Goal: Task Accomplishment & Management: Manage account settings

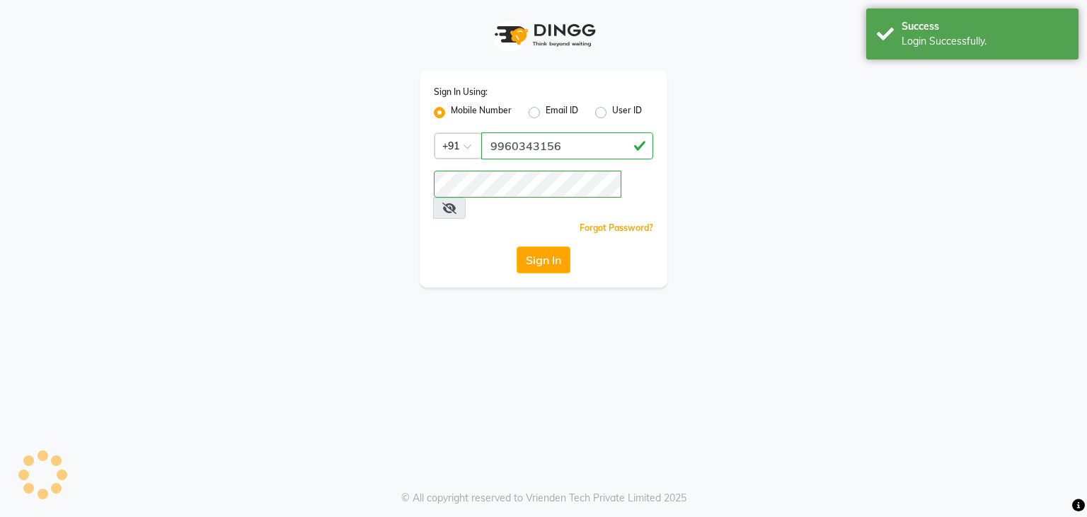
select select "service"
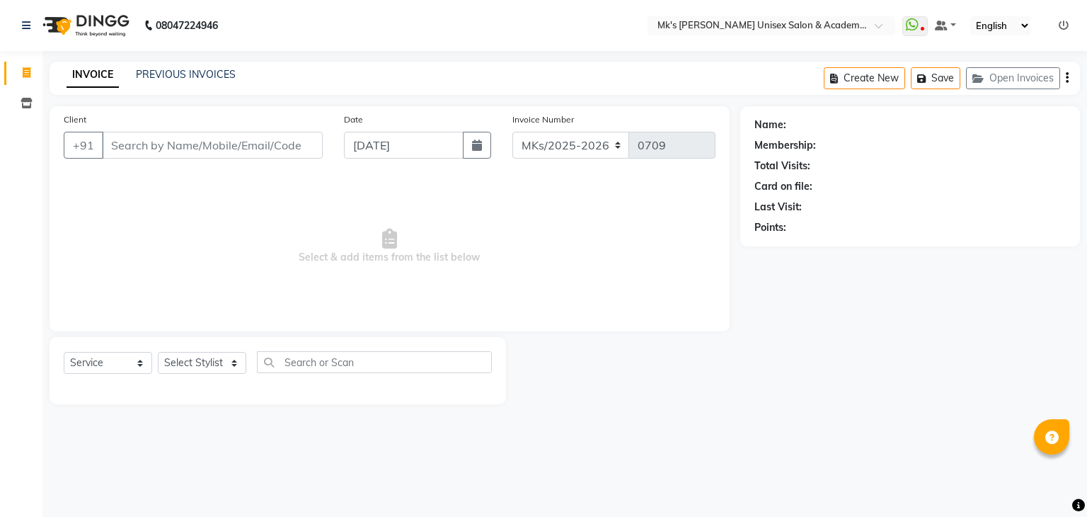
click at [26, 91] on li "Inventory" at bounding box center [21, 103] width 42 height 30
click at [27, 101] on icon at bounding box center [27, 103] width 12 height 11
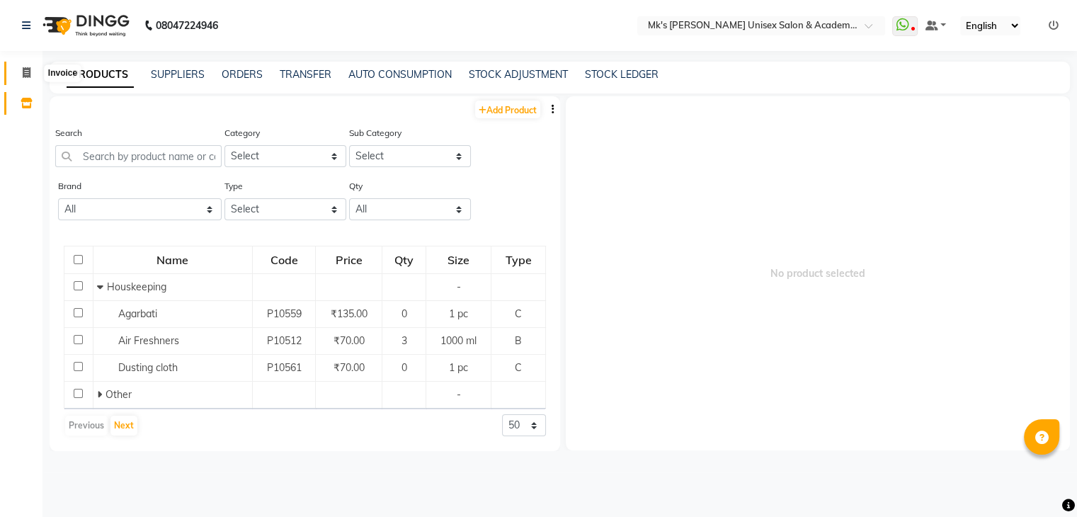
click at [27, 79] on span at bounding box center [26, 73] width 25 height 16
select select "service"
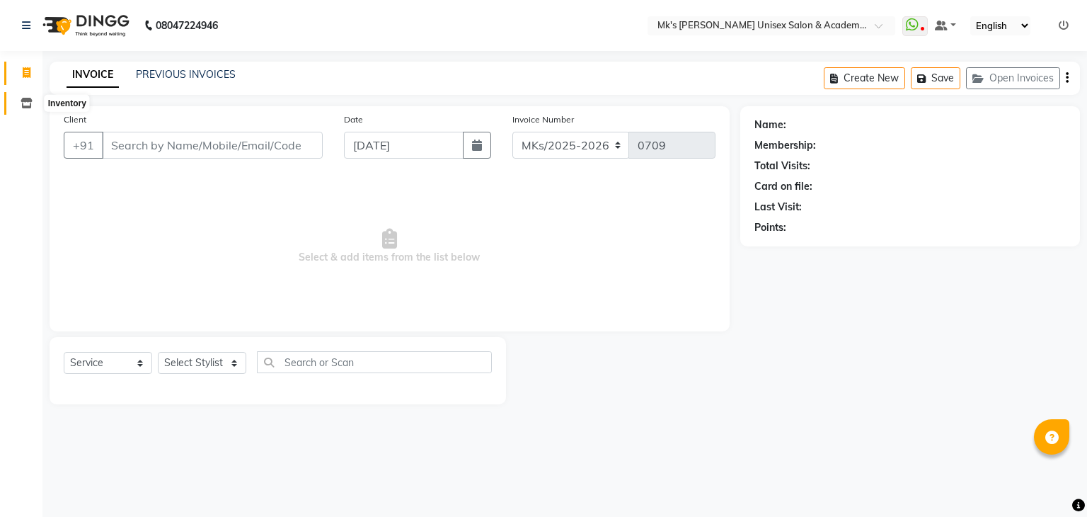
click at [28, 99] on icon at bounding box center [27, 103] width 12 height 11
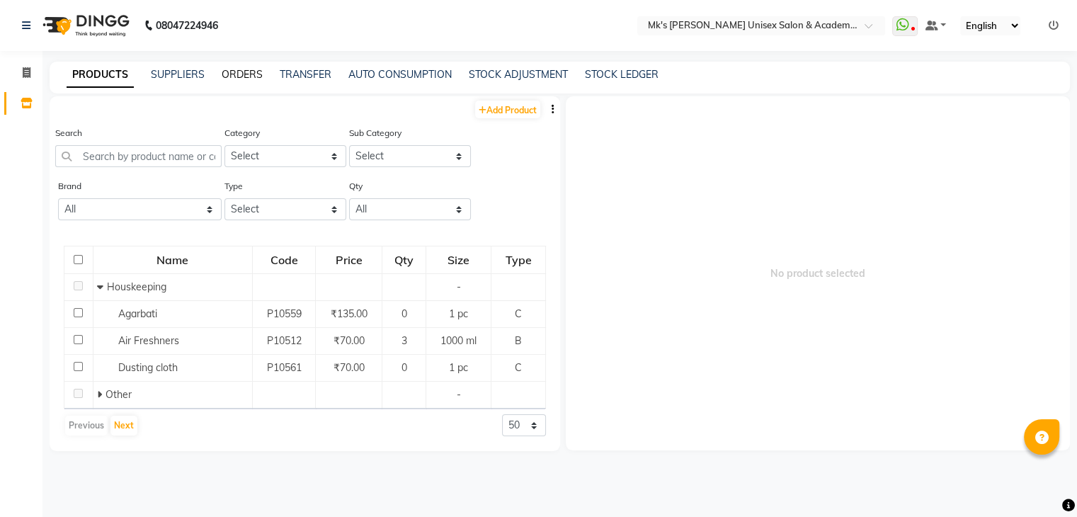
click at [229, 68] on link "ORDERS" at bounding box center [242, 74] width 41 height 13
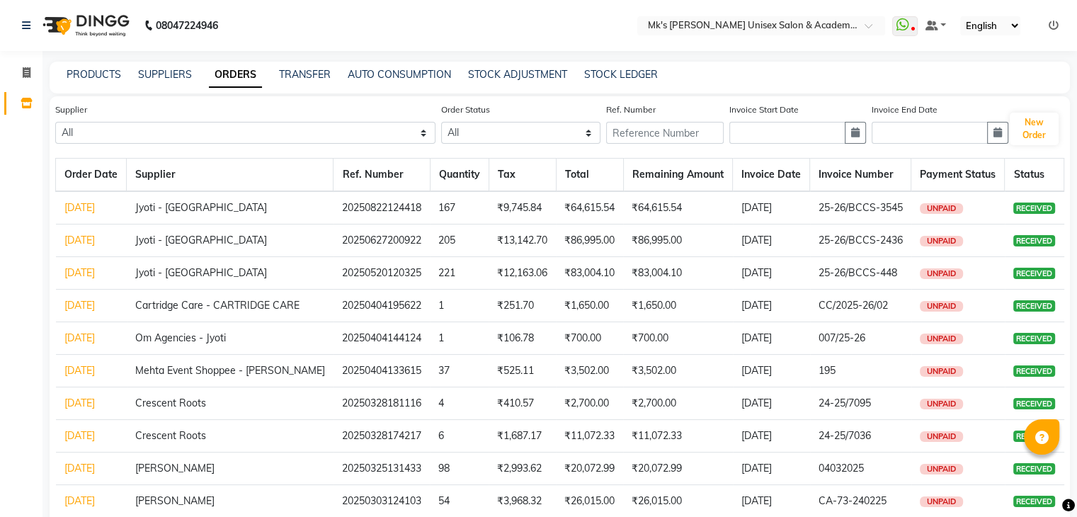
click at [195, 69] on div "PRODUCTS SUPPLIERS ORDERS TRANSFER AUTO CONSUMPTION STOCK ADJUSTMENT STOCK LEDG…" at bounding box center [551, 74] width 1003 height 15
click at [23, 72] on icon at bounding box center [27, 72] width 8 height 11
select select "service"
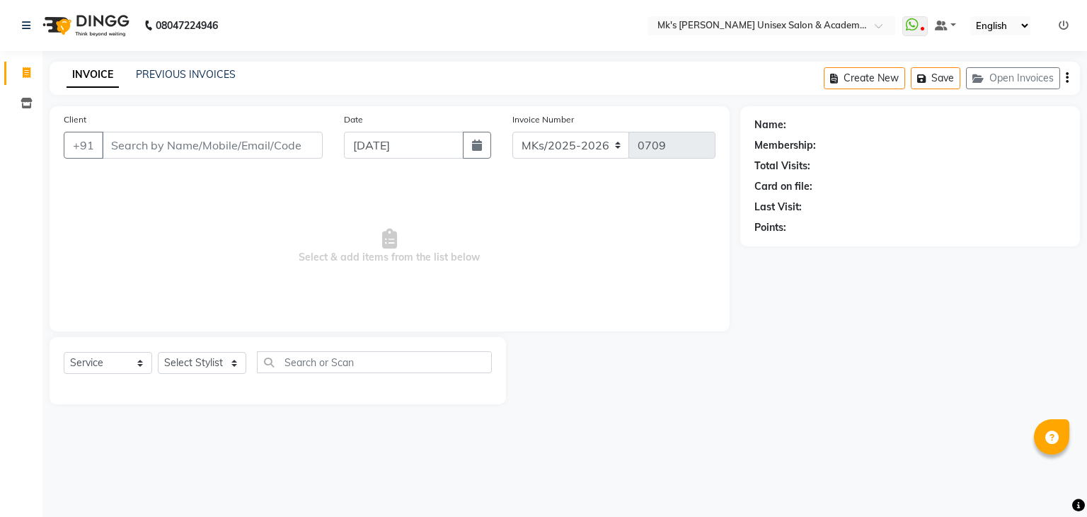
click at [275, 261] on span "Select & add items from the list below" at bounding box center [390, 247] width 652 height 142
click at [25, 78] on icon at bounding box center [27, 72] width 8 height 11
click at [28, 101] on icon at bounding box center [27, 103] width 12 height 11
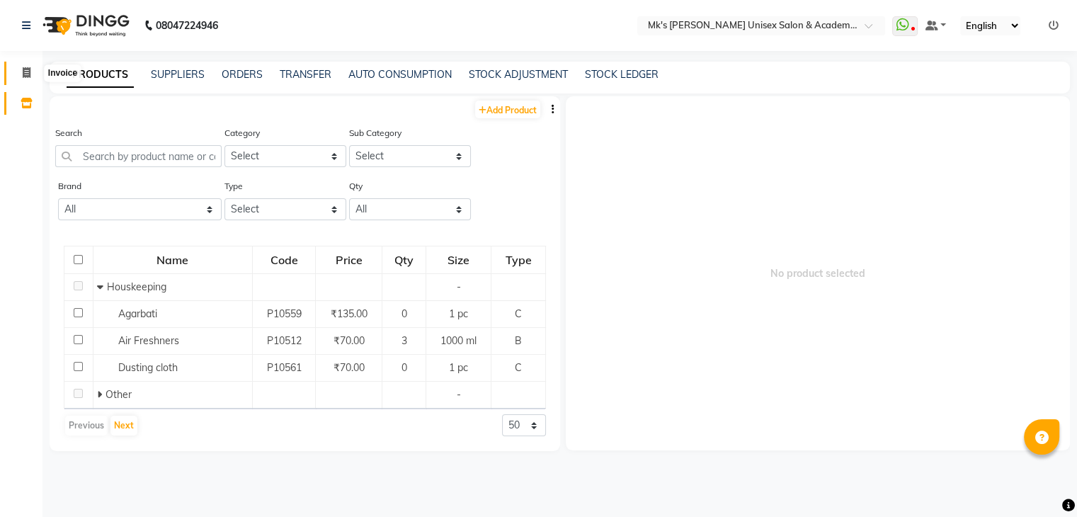
click at [28, 74] on icon at bounding box center [27, 72] width 8 height 11
select select "service"
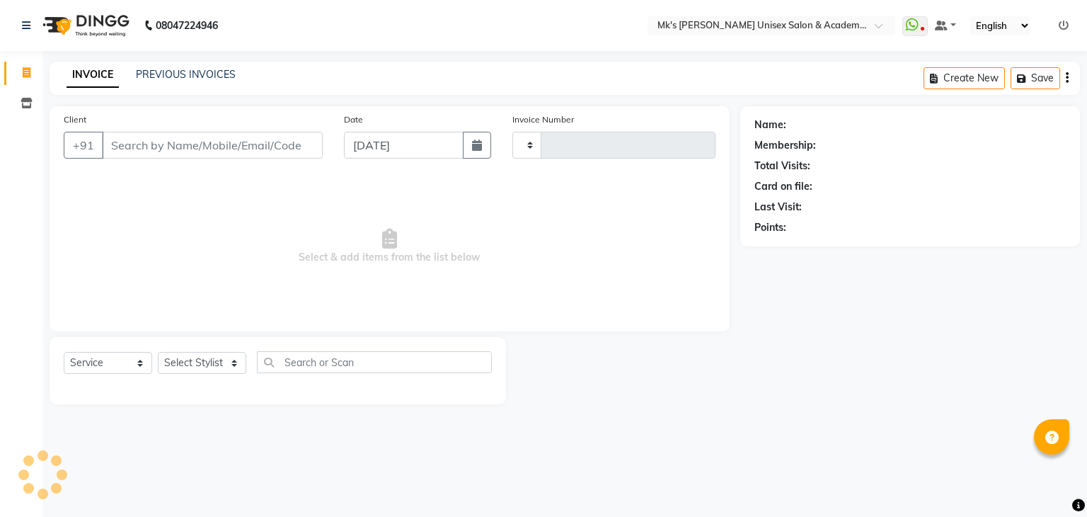
type input "0709"
select select "6031"
select select "service"
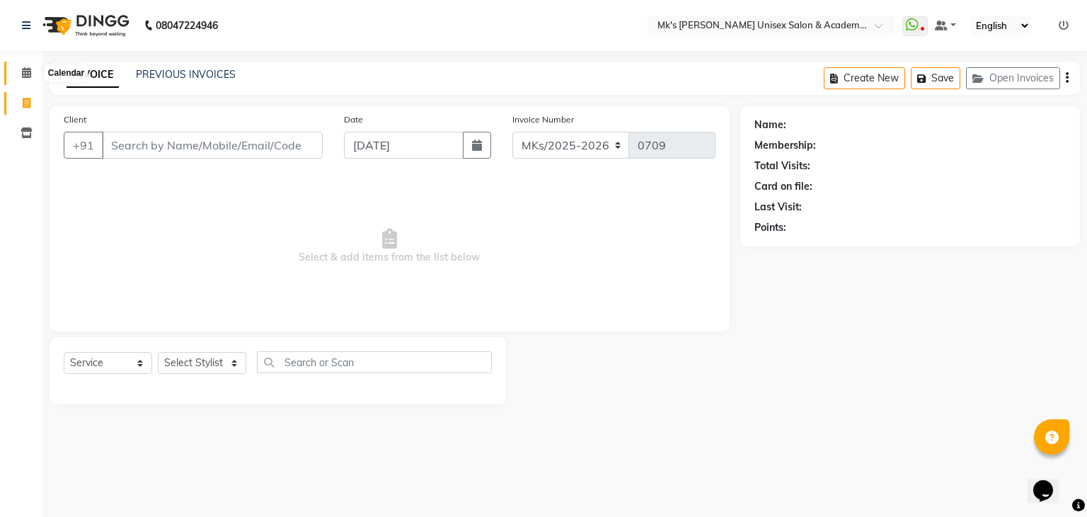
click at [24, 68] on icon at bounding box center [26, 72] width 9 height 11
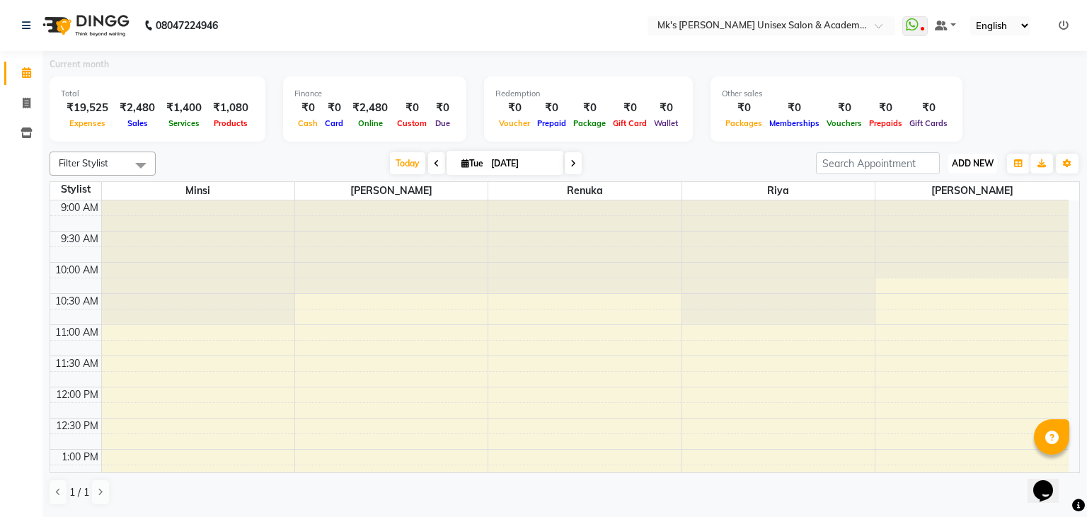
click at [957, 155] on button "ADD NEW Toggle Dropdown" at bounding box center [973, 164] width 49 height 20
click at [755, 162] on div "[DATE] [DATE]" at bounding box center [486, 163] width 646 height 21
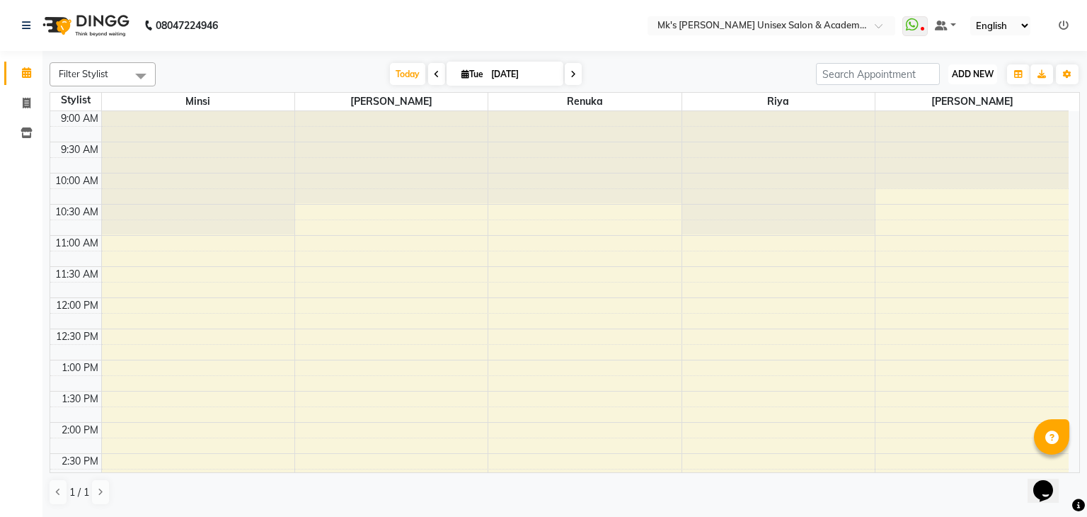
click at [982, 69] on span "ADD NEW" at bounding box center [973, 74] width 42 height 11
click at [656, 77] on div "[DATE] [DATE]" at bounding box center [486, 74] width 646 height 21
click at [27, 108] on icon at bounding box center [27, 103] width 8 height 11
select select "service"
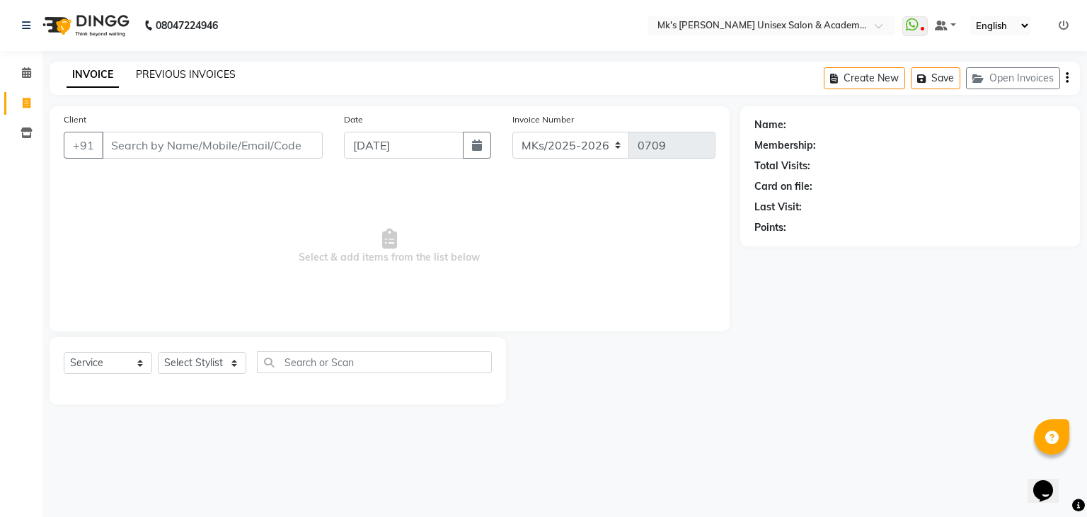
click at [183, 73] on link "PREVIOUS INVOICES" at bounding box center [186, 74] width 100 height 13
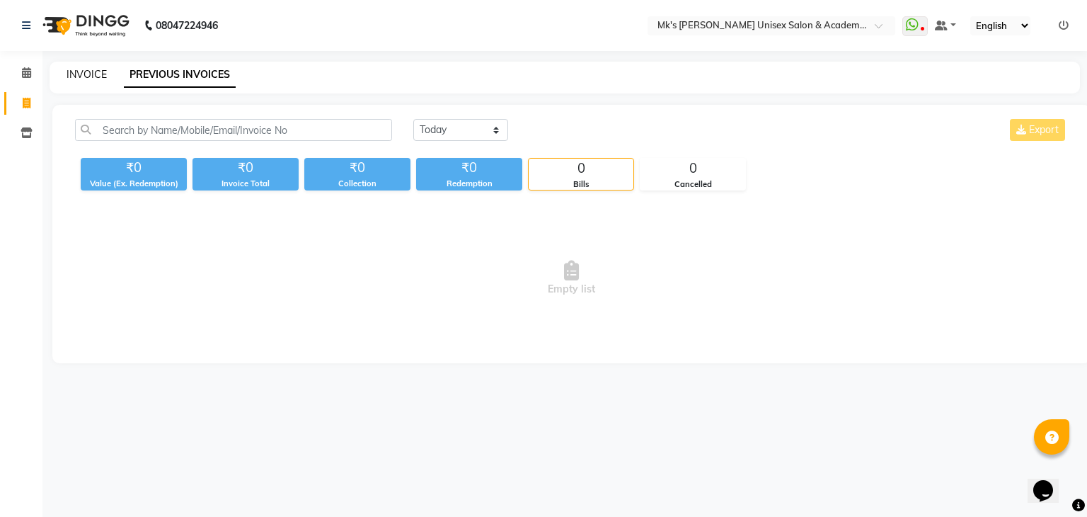
click at [84, 74] on link "INVOICE" at bounding box center [87, 74] width 40 height 13
select select "service"
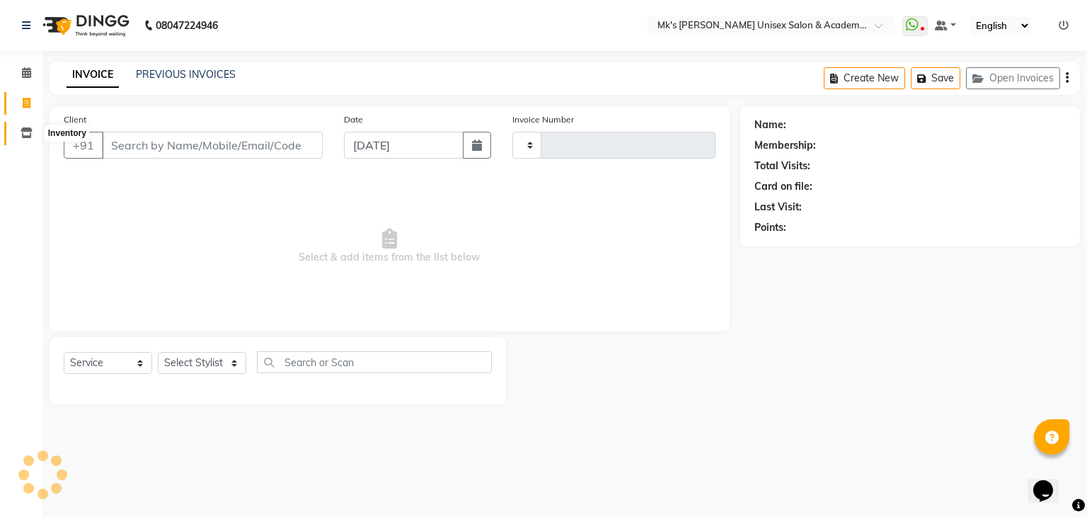
click at [28, 131] on icon at bounding box center [27, 132] width 12 height 11
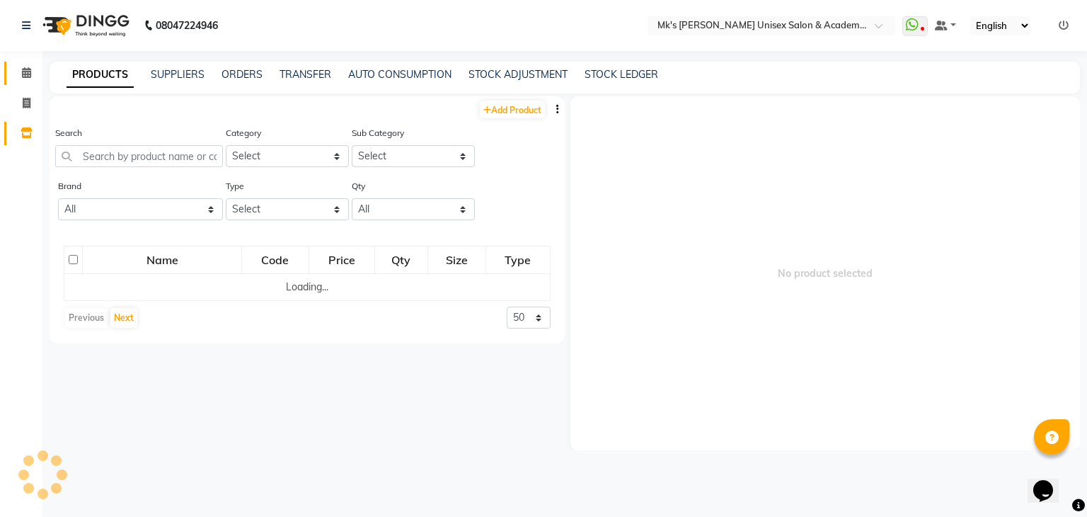
click at [25, 83] on link "Calendar" at bounding box center [21, 73] width 34 height 23
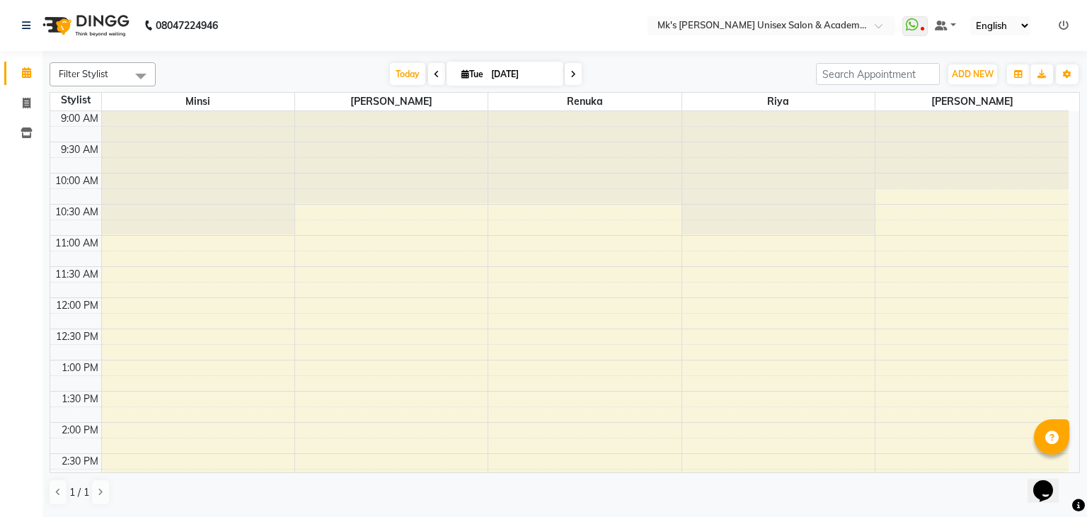
click at [1062, 23] on icon at bounding box center [1064, 26] width 10 height 10
